Goal: Task Accomplishment & Management: Manage account settings

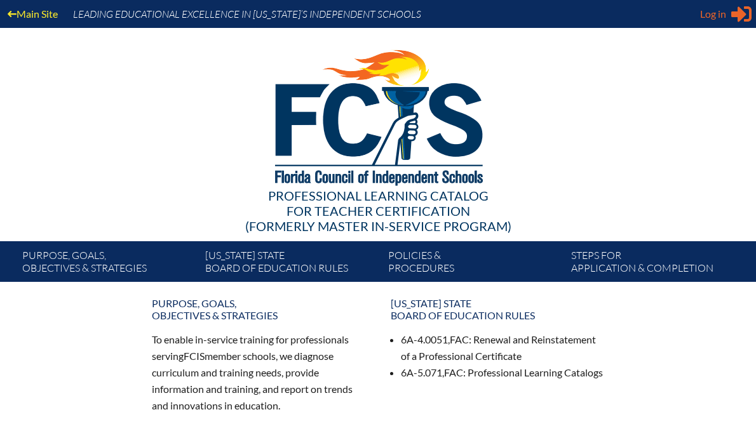
click at [728, 10] on div "Log in Close Sign in or register" at bounding box center [725, 14] width 51 height 20
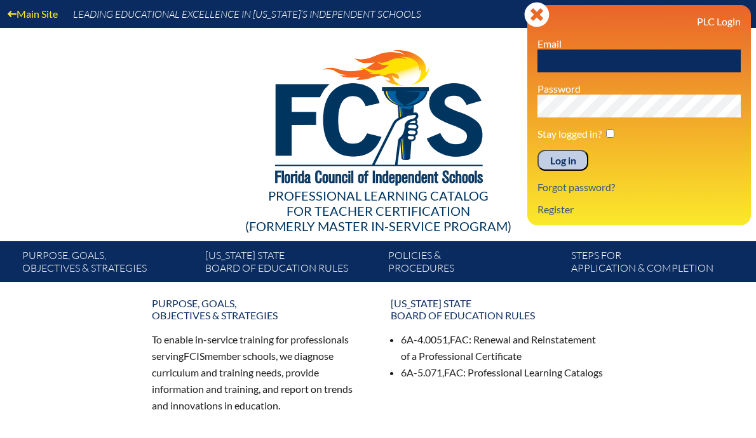
click at [617, 62] on input "text" at bounding box center [638, 61] width 203 height 23
type input "[EMAIL_ADDRESS][PERSON_NAME][DOMAIN_NAME]"
click at [572, 158] on input "Log in" at bounding box center [562, 161] width 51 height 22
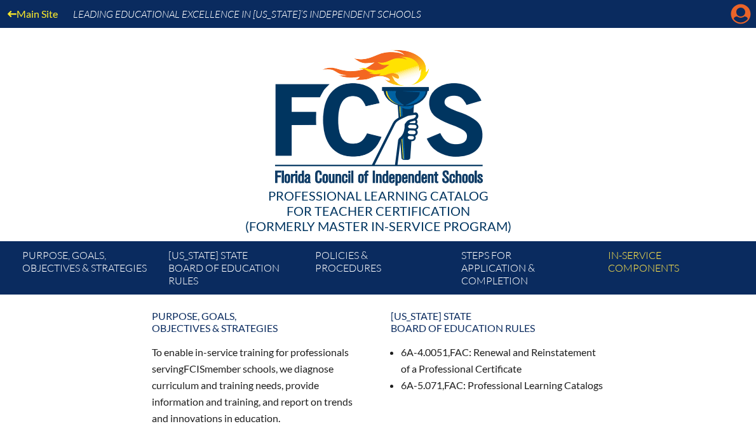
click at [737, 15] on icon "Manage account" at bounding box center [740, 14] width 20 height 20
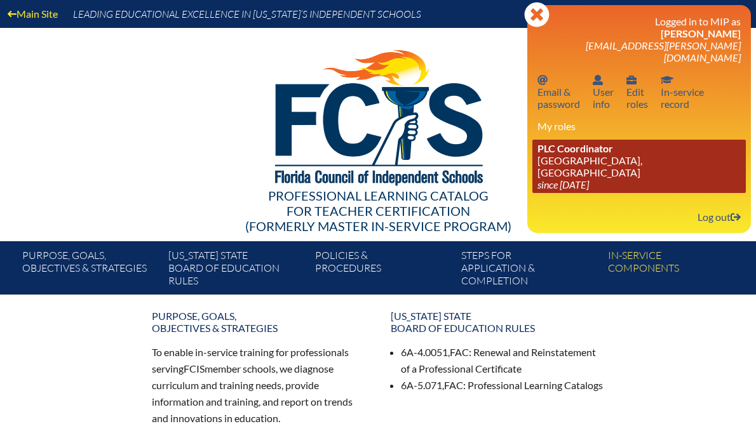
click at [565, 178] on icon "since [DATE]" at bounding box center [562, 184] width 51 height 12
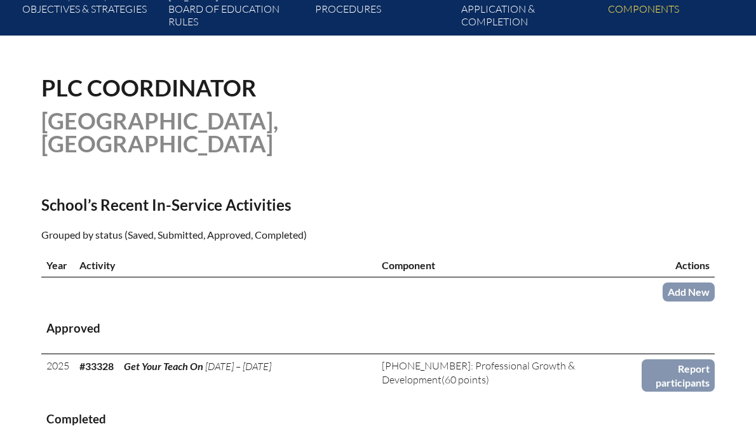
scroll to position [419, 0]
